Goal: Task Accomplishment & Management: Use online tool/utility

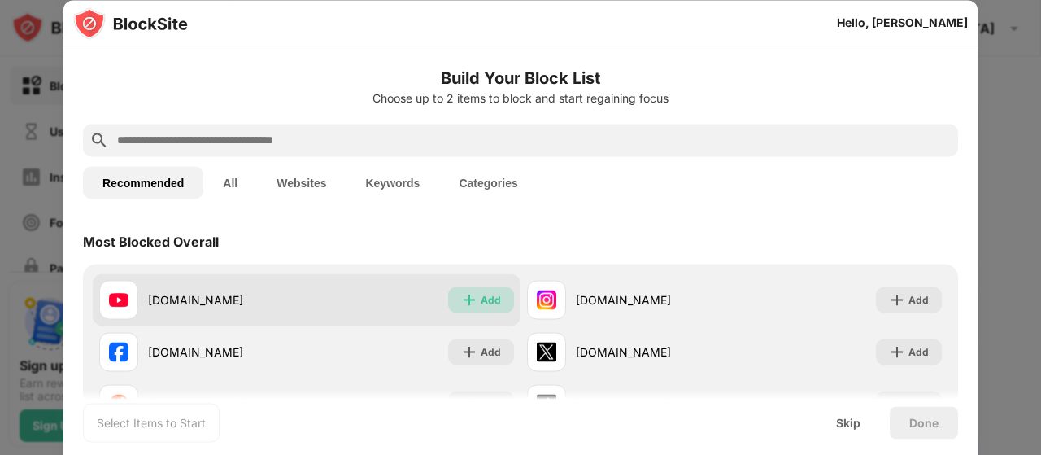
click at [473, 300] on div "Add" at bounding box center [481, 299] width 66 height 26
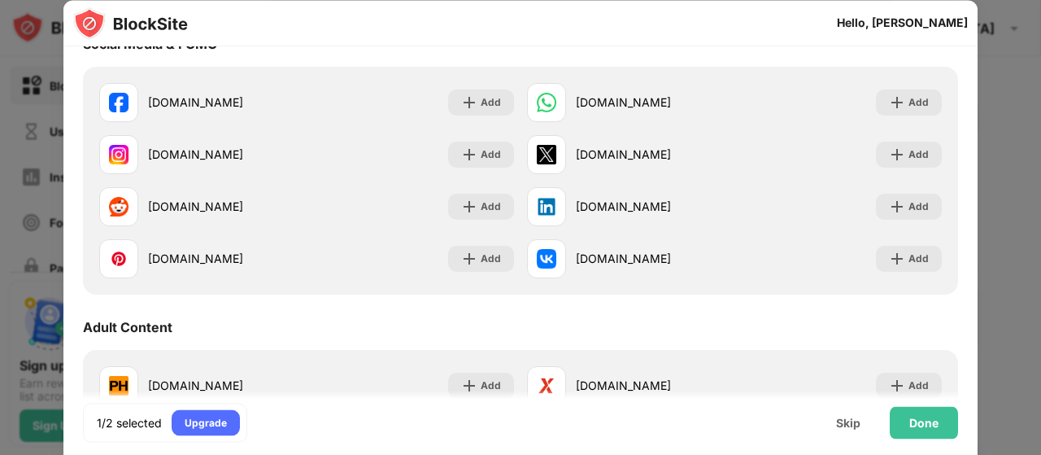
scroll to position [528, 0]
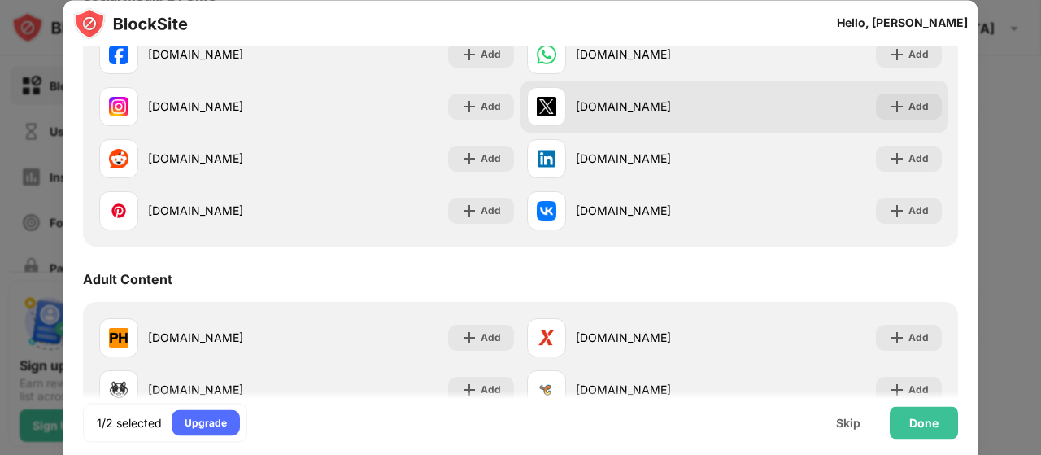
click at [895, 121] on div "[DOMAIN_NAME] Add" at bounding box center [735, 107] width 428 height 52
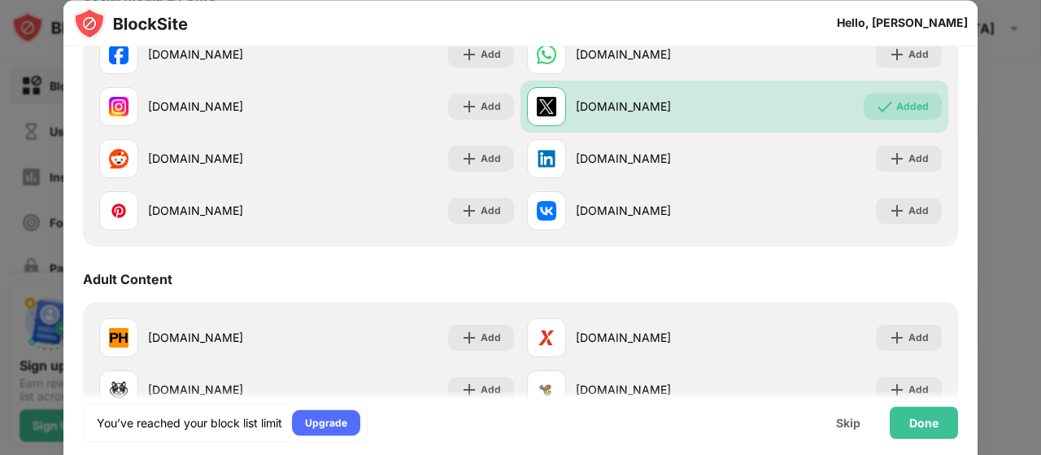
drag, startPoint x: 978, startPoint y: 178, endPoint x: 978, endPoint y: 223, distance: 44.7
click at [978, 223] on div at bounding box center [520, 227] width 1041 height 455
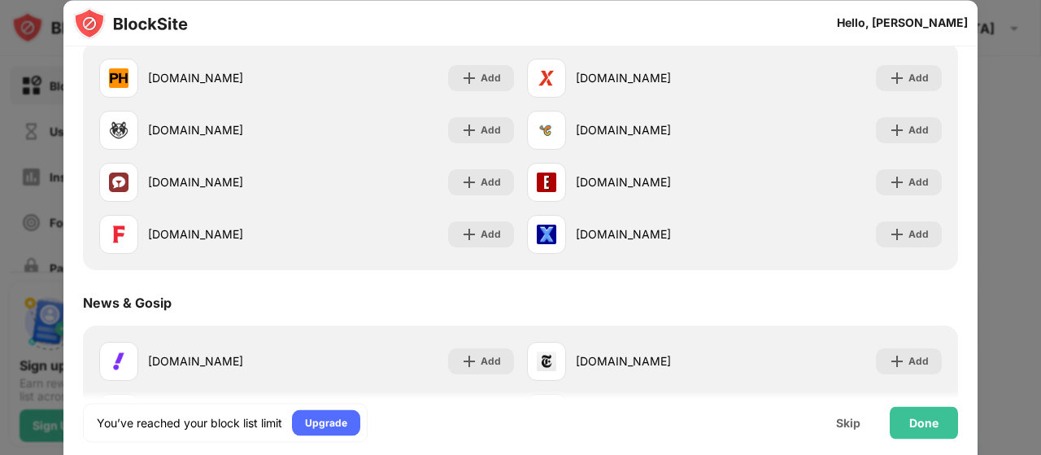
scroll to position [765, 0]
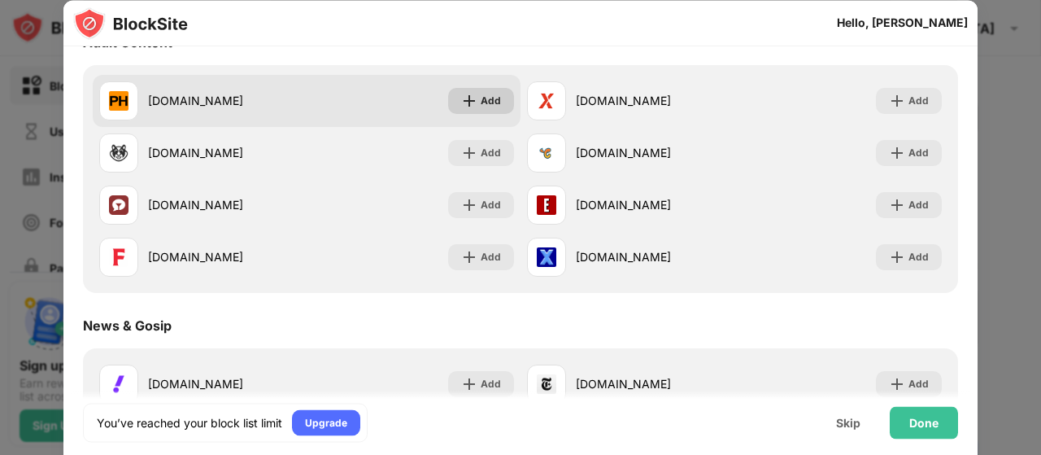
click at [485, 89] on div "Add" at bounding box center [481, 101] width 66 height 26
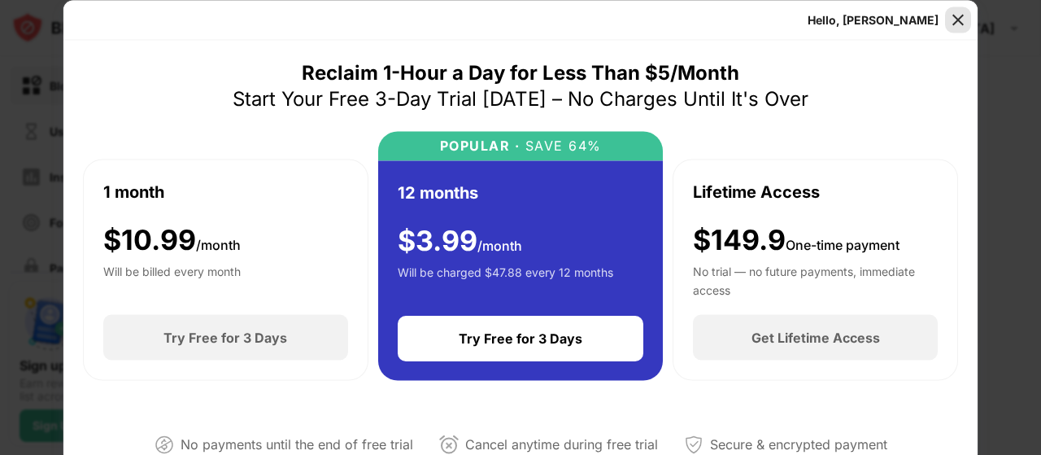
click at [958, 7] on div at bounding box center [958, 20] width 26 height 26
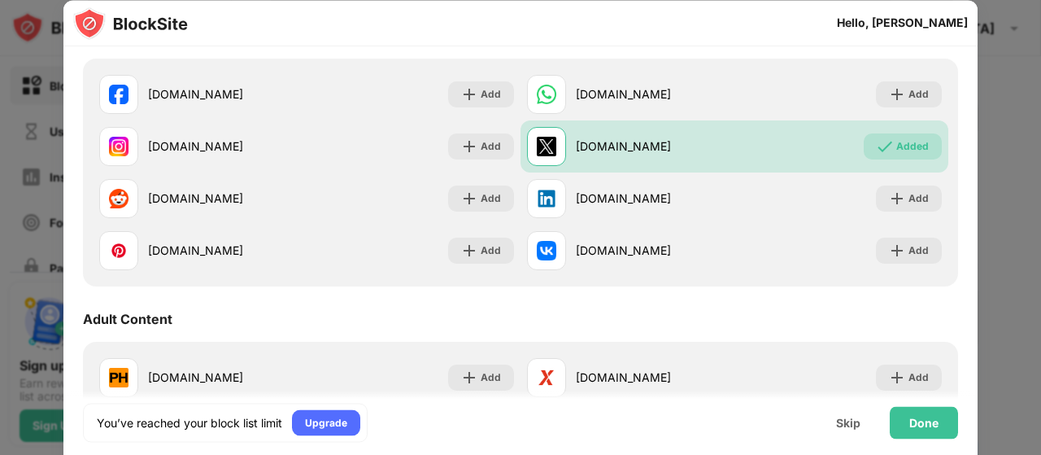
scroll to position [495, 0]
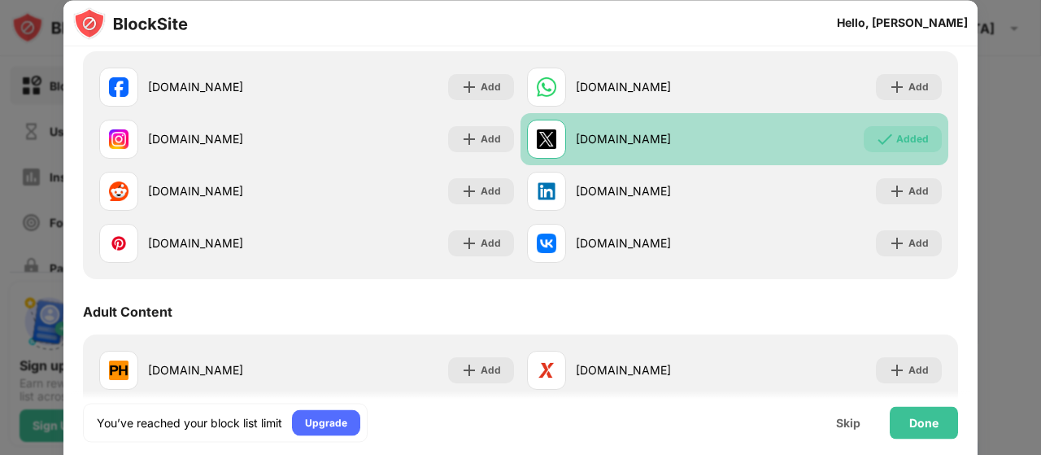
click at [897, 135] on div "Added" at bounding box center [913, 139] width 33 height 16
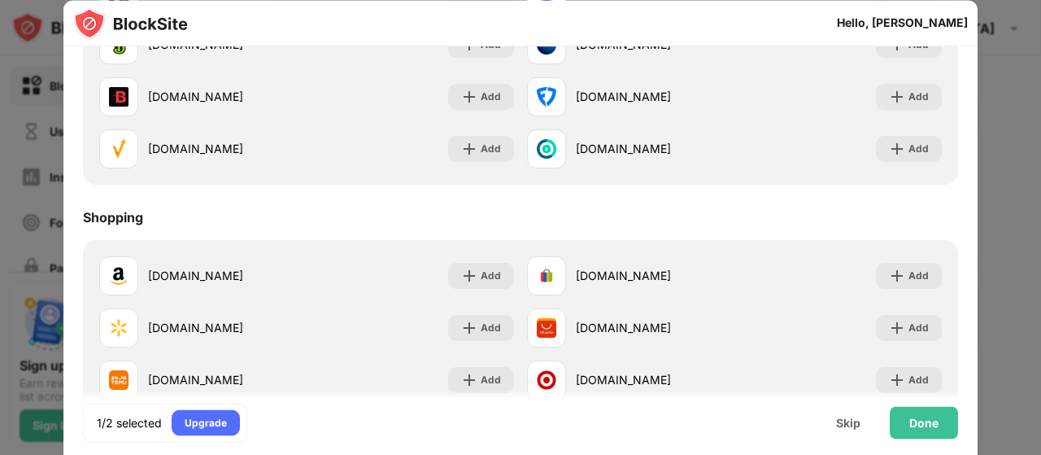
scroll to position [1751, 0]
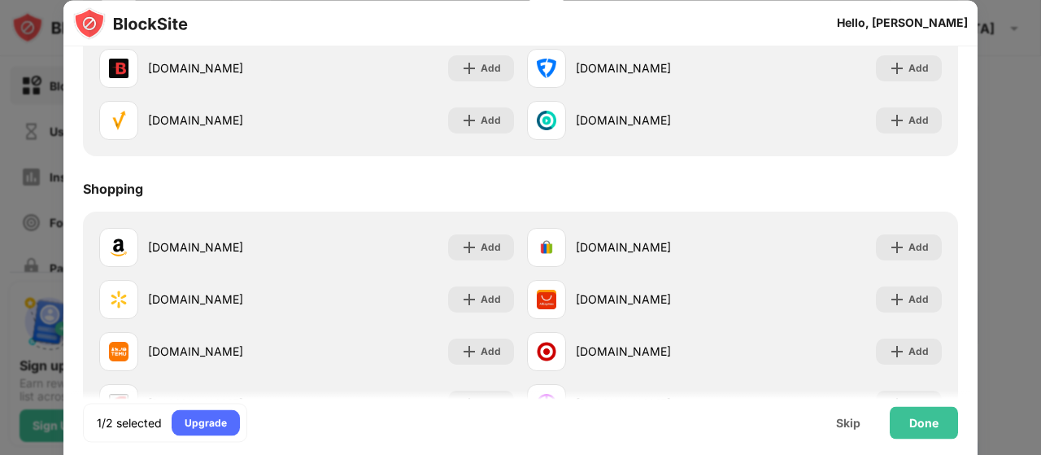
drag, startPoint x: 971, startPoint y: 396, endPoint x: 975, endPoint y: 235, distance: 161.1
click at [975, 235] on div "Hello, [PERSON_NAME] Build Your Block List Choose up to 1 items to block and st…" at bounding box center [520, 260] width 914 height 521
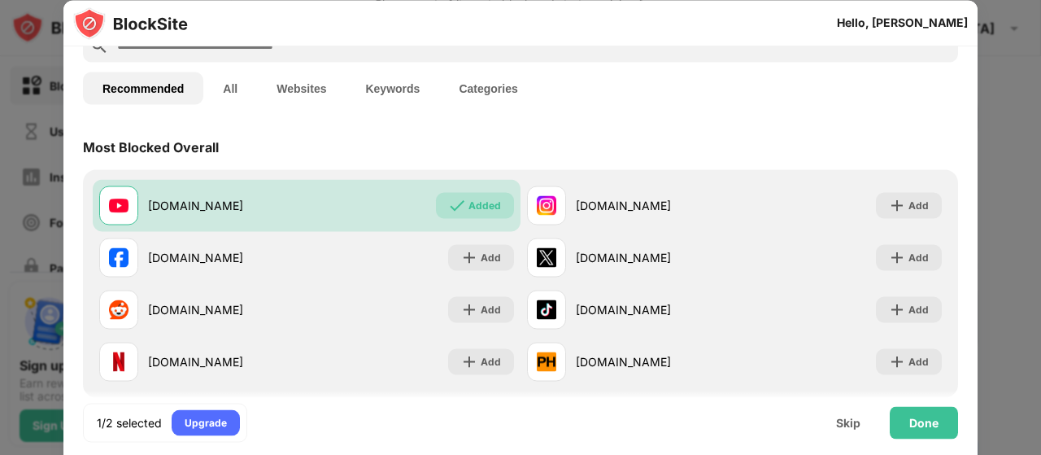
scroll to position [82, 0]
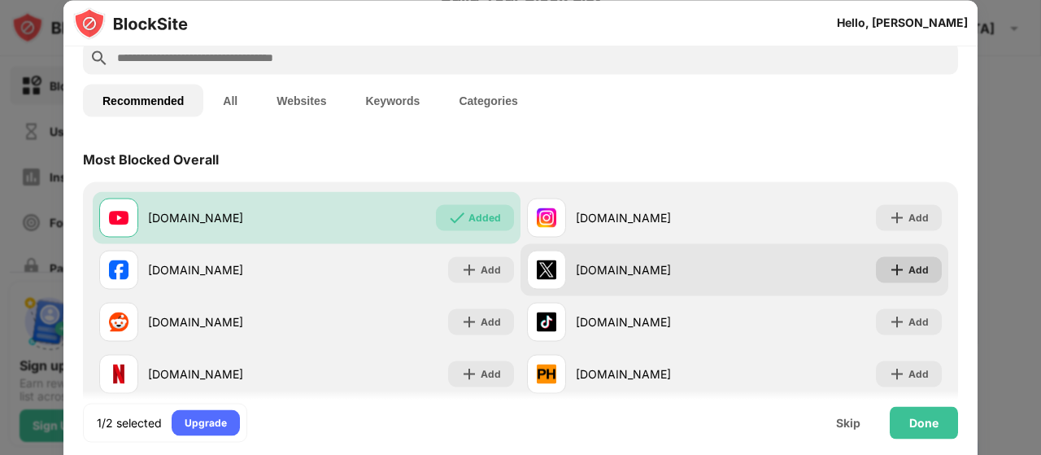
click at [906, 277] on div "Add" at bounding box center [909, 269] width 66 height 26
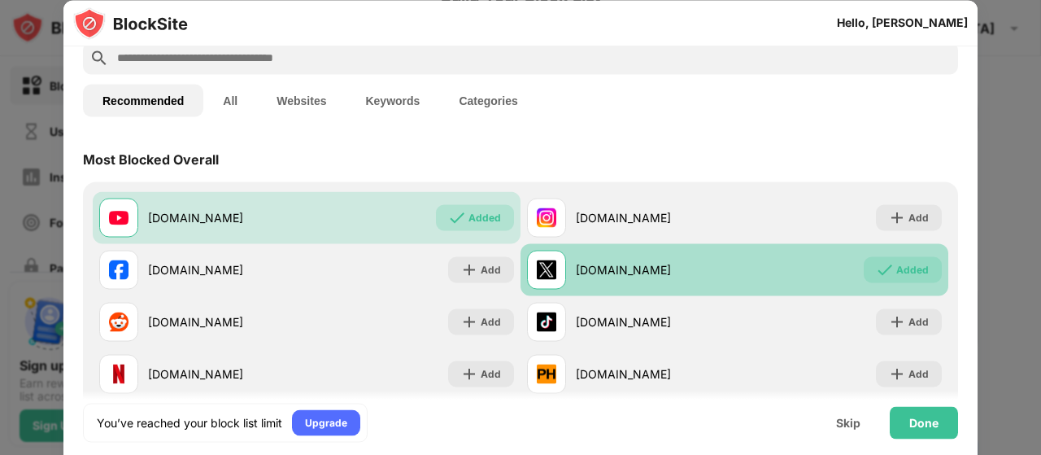
click at [892, 284] on div "[DOMAIN_NAME] Added" at bounding box center [735, 269] width 428 height 52
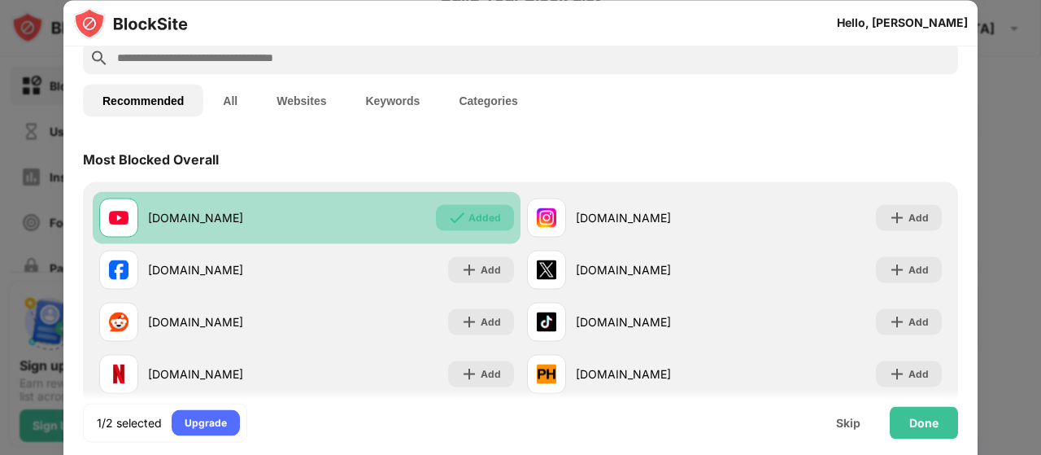
click at [482, 225] on div "Added" at bounding box center [485, 217] width 33 height 16
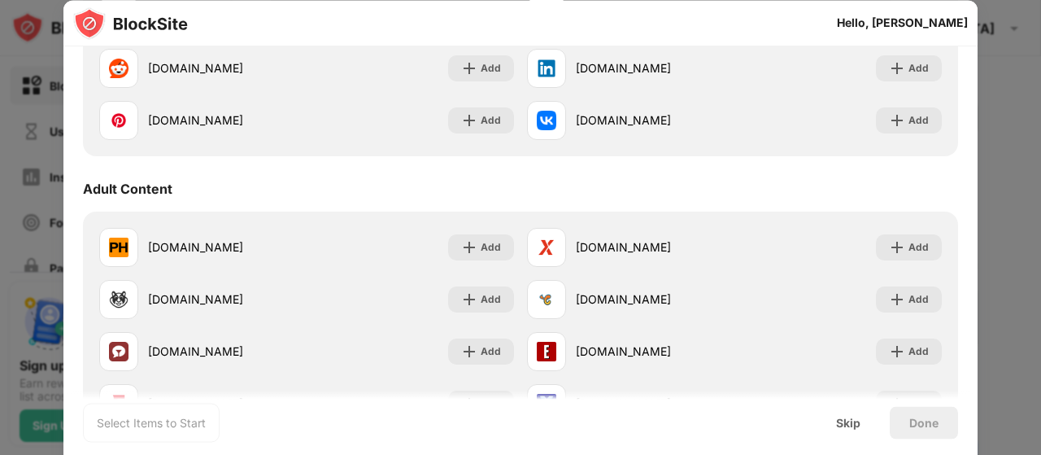
scroll to position [734, 0]
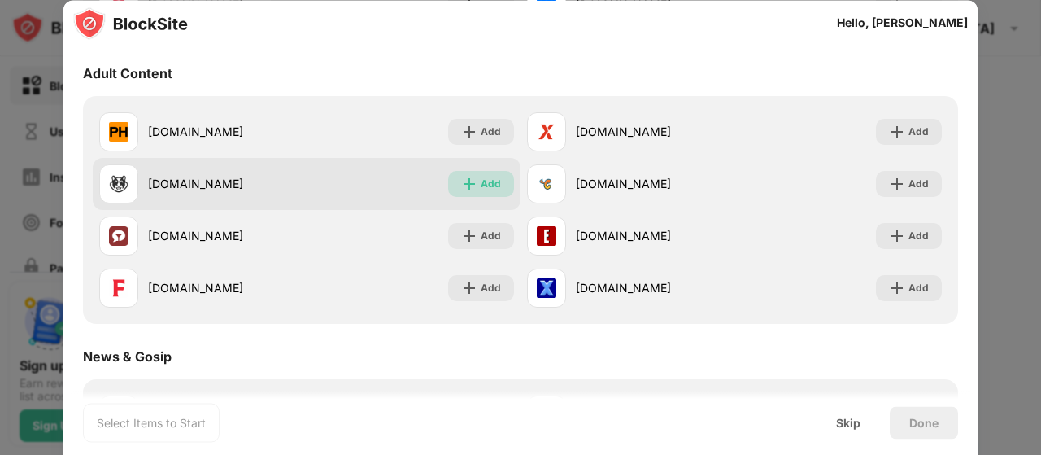
click at [473, 173] on div "Add" at bounding box center [481, 184] width 66 height 26
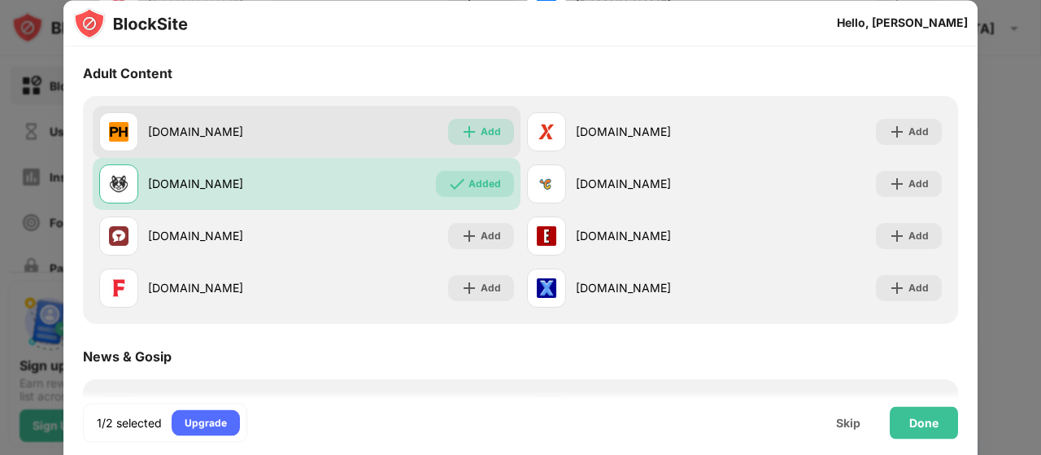
click at [482, 137] on div "Add" at bounding box center [491, 132] width 20 height 16
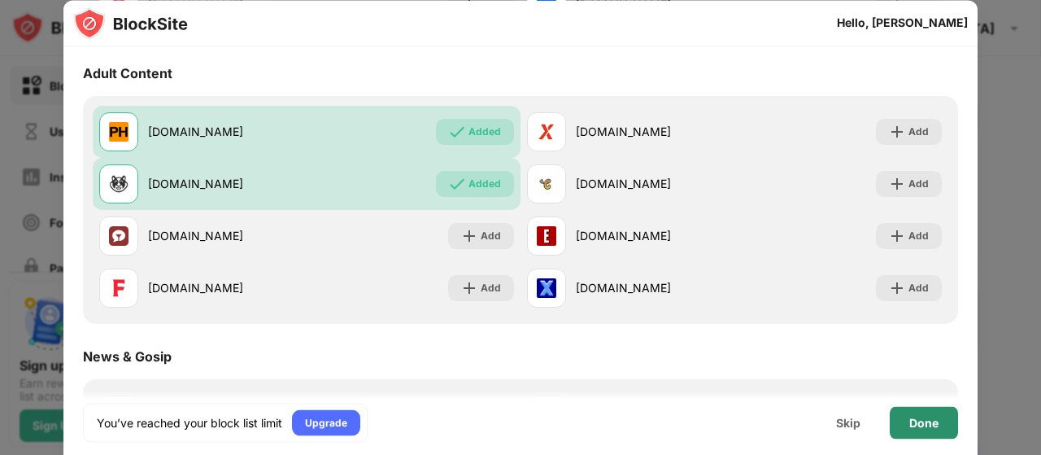
click at [924, 430] on div "Done" at bounding box center [924, 422] width 68 height 33
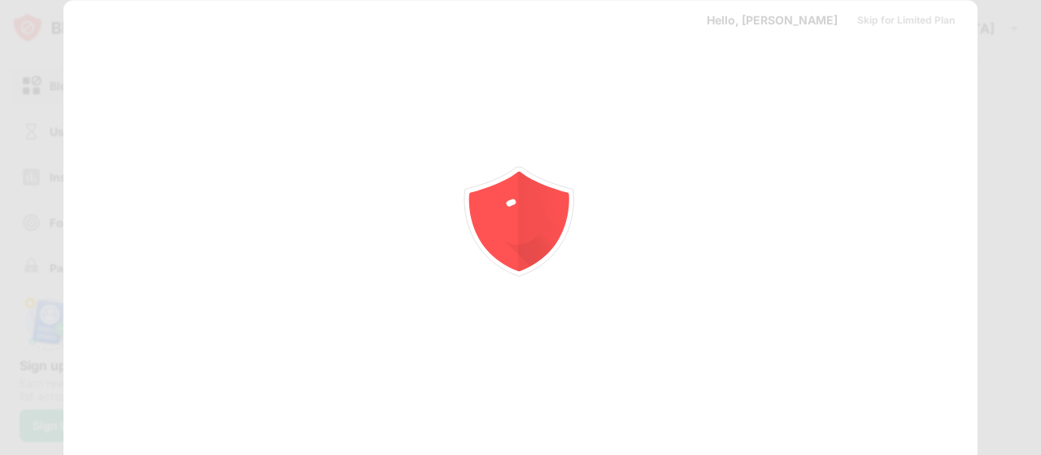
scroll to position [0, 0]
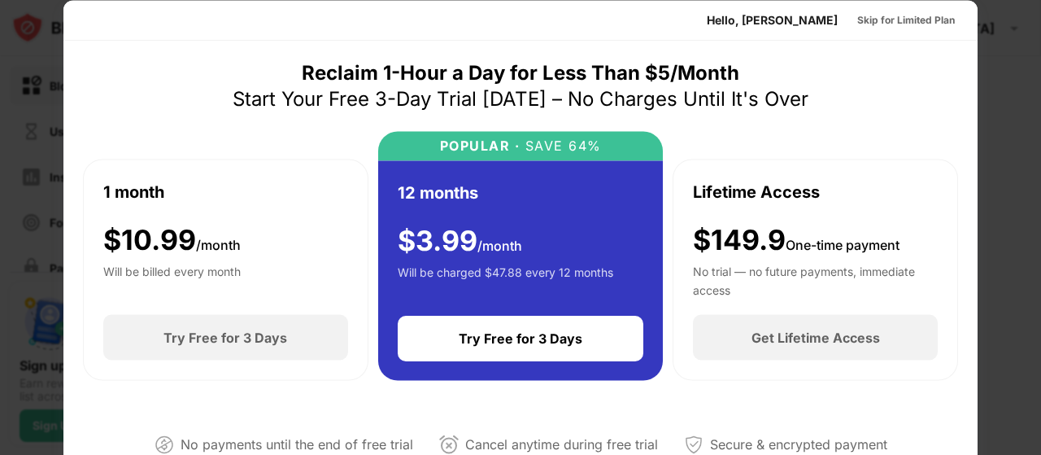
click at [993, 175] on div at bounding box center [520, 227] width 1041 height 455
click at [906, 17] on div "Skip for Limited Plan" at bounding box center [907, 19] width 98 height 16
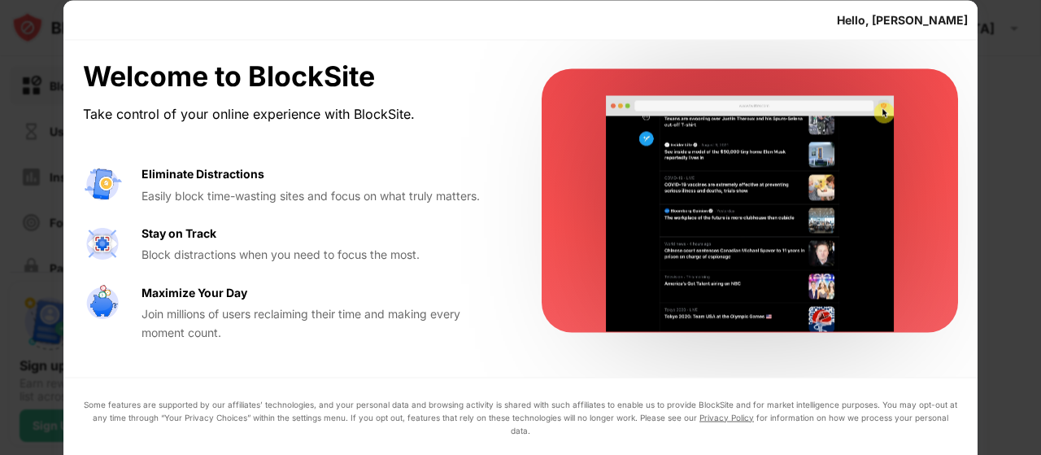
click at [1002, 177] on div at bounding box center [520, 227] width 1041 height 455
